Goal: Information Seeking & Learning: Learn about a topic

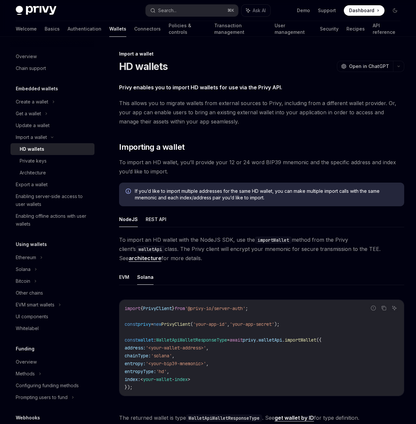
scroll to position [146, 0]
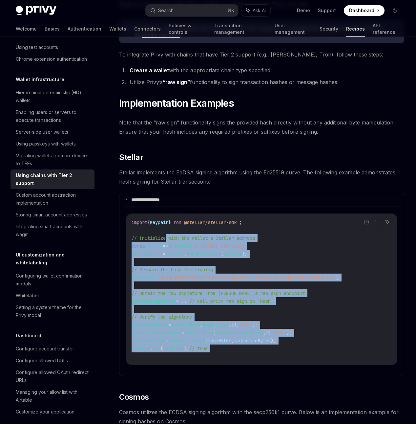
scroll to position [66, 0]
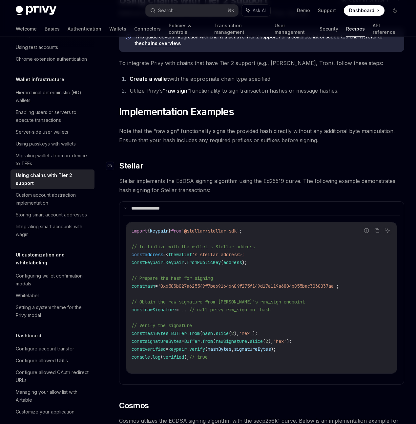
click at [299, 162] on h2 "​ Stellar" at bounding box center [261, 166] width 285 height 11
click at [313, 131] on span "Note that the “raw sign” functionality signs the provided hash directly without…" at bounding box center [261, 135] width 285 height 18
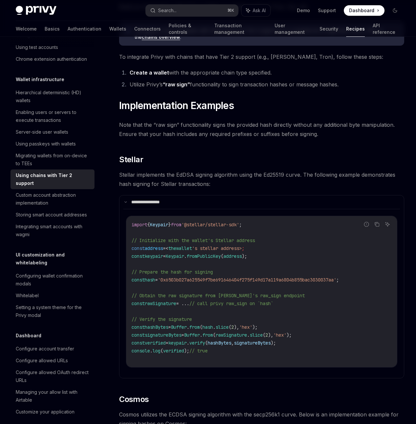
scroll to position [73, 0]
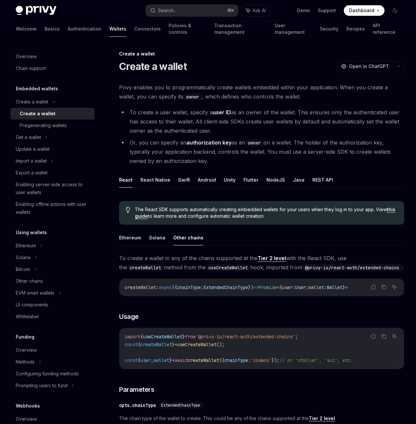
scroll to position [156, 0]
